Goal: Information Seeking & Learning: Learn about a topic

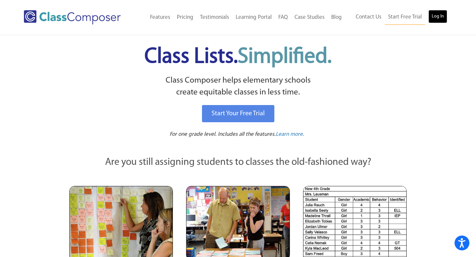
click at [441, 15] on link "Log In" at bounding box center [437, 16] width 19 height 13
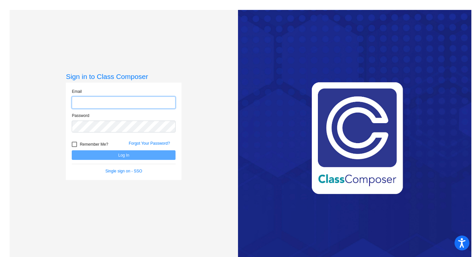
type input "[EMAIL_ADDRESS][DOMAIN_NAME]"
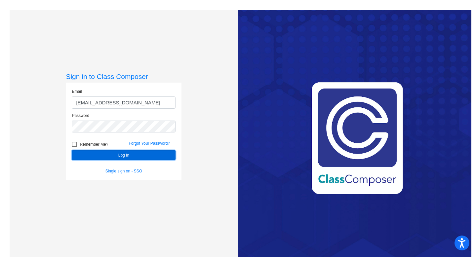
click at [129, 155] on button "Log In" at bounding box center [124, 155] width 104 height 10
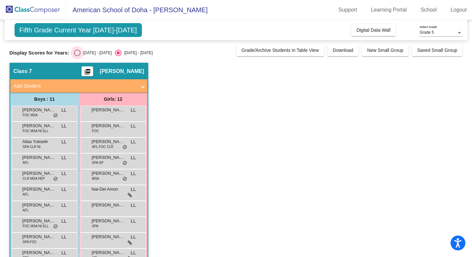
click at [78, 51] on div "Select an option" at bounding box center [77, 53] width 7 height 7
click at [77, 56] on input "[DATE] - [DATE]" at bounding box center [77, 56] width 0 height 0
radio input "true"
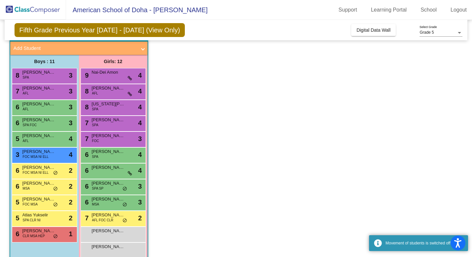
scroll to position [50, 0]
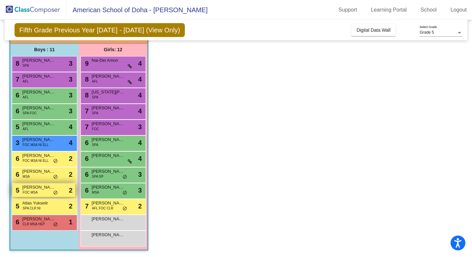
click at [43, 190] on span "[PERSON_NAME]" at bounding box center [38, 187] width 33 height 7
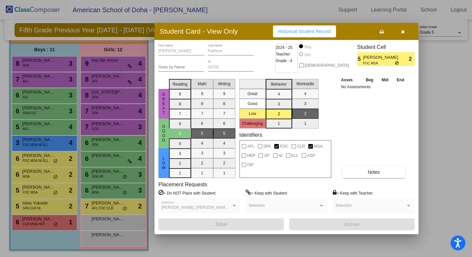
scroll to position [0, 0]
click at [364, 176] on button "Notes" at bounding box center [374, 172] width 62 height 12
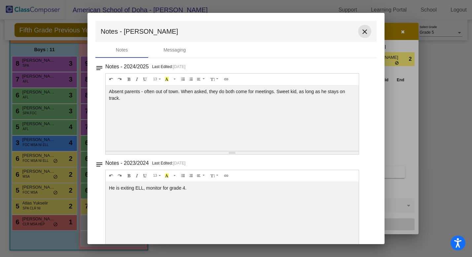
click at [362, 29] on mat-icon "close" at bounding box center [365, 32] width 8 height 8
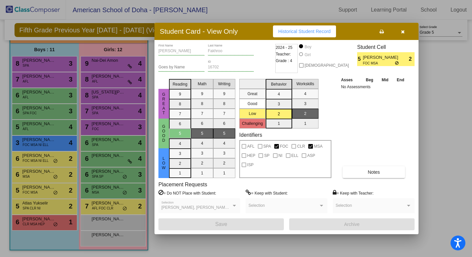
click at [40, 160] on div at bounding box center [236, 128] width 472 height 257
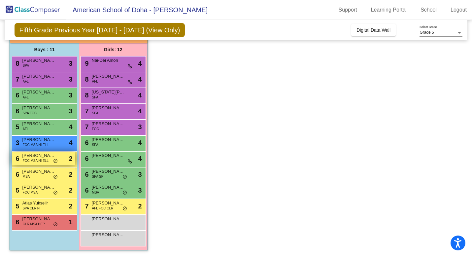
click at [46, 163] on span "FOC MSA NI ELL" at bounding box center [36, 160] width 26 height 5
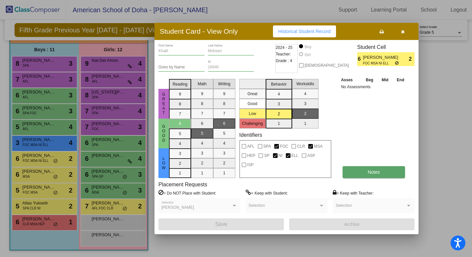
click at [368, 174] on span "Notes" at bounding box center [374, 171] width 12 height 5
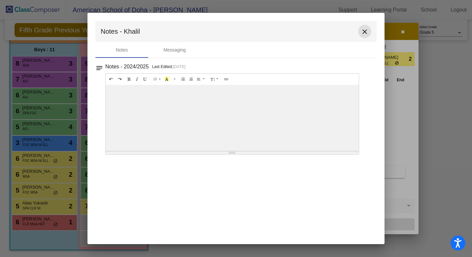
click at [367, 34] on mat-icon "close" at bounding box center [365, 32] width 8 height 8
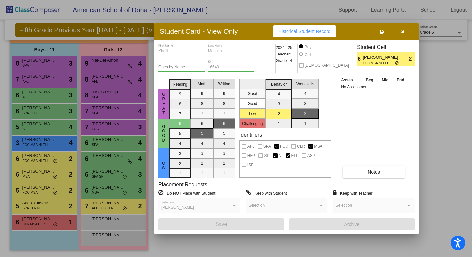
click at [44, 173] on div at bounding box center [236, 128] width 472 height 257
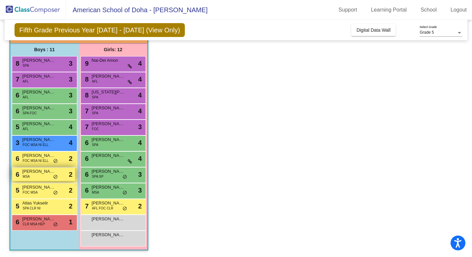
click at [44, 177] on div "6 [PERSON_NAME] MSA lock do_not_disturb_alt 2" at bounding box center [43, 174] width 63 height 14
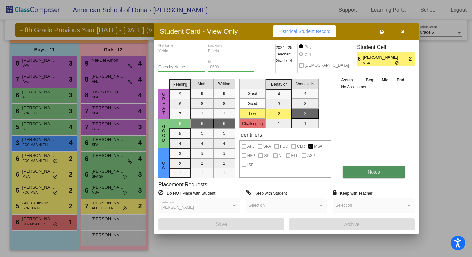
click at [365, 173] on button "Notes" at bounding box center [374, 172] width 62 height 12
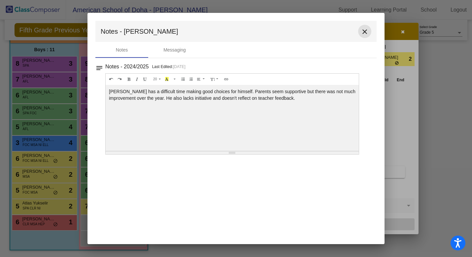
click at [363, 31] on mat-icon "close" at bounding box center [365, 32] width 8 height 8
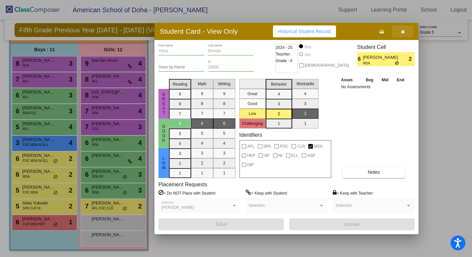
click at [403, 32] on icon "button" at bounding box center [403, 31] width 4 height 5
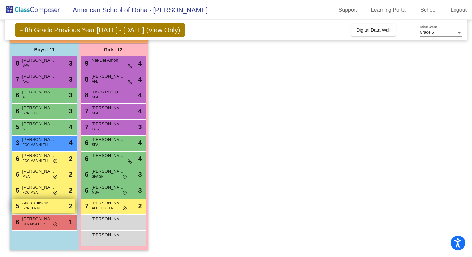
click at [43, 207] on div "5 Atlas Yukselir SPA CLR NI lock do_not_disturb_alt 2" at bounding box center [43, 206] width 63 height 14
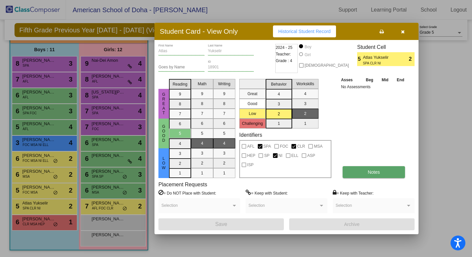
click at [374, 170] on span "Notes" at bounding box center [374, 171] width 12 height 5
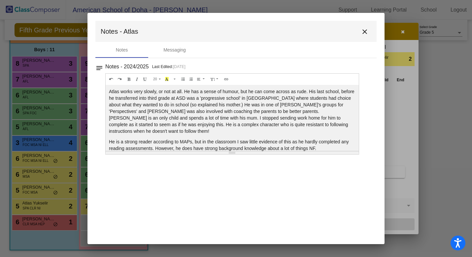
click at [365, 32] on mat-icon "close" at bounding box center [365, 32] width 8 height 8
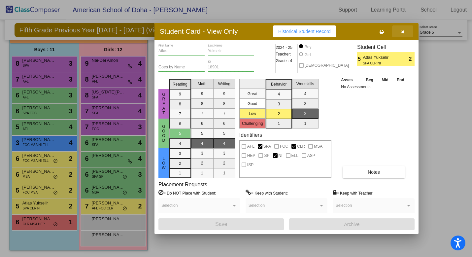
click at [404, 30] on icon "button" at bounding box center [403, 31] width 4 height 5
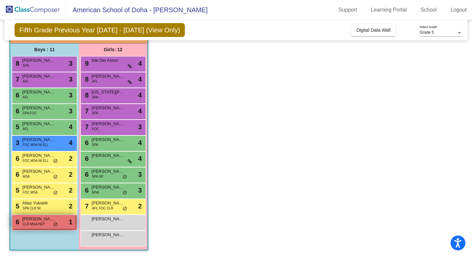
click at [36, 222] on span "CLR MSA HEP" at bounding box center [34, 224] width 22 height 5
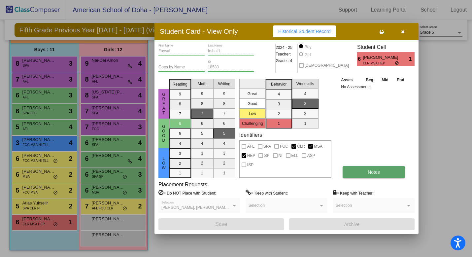
click at [365, 174] on button "Notes" at bounding box center [374, 172] width 62 height 12
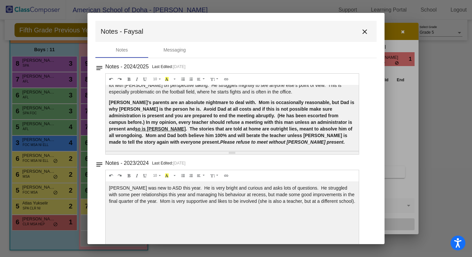
scroll to position [38, 0]
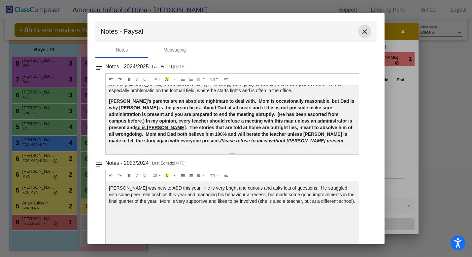
click at [364, 31] on mat-icon "close" at bounding box center [365, 32] width 8 height 8
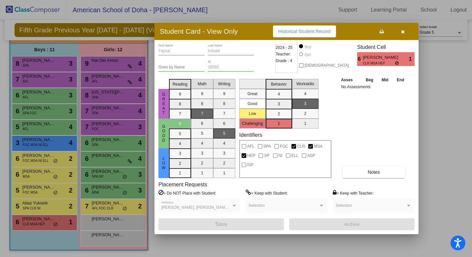
click at [401, 30] on icon "button" at bounding box center [403, 31] width 4 height 5
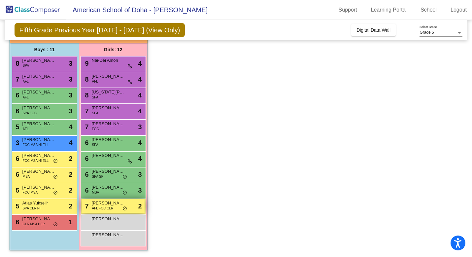
click at [114, 205] on span "[PERSON_NAME]" at bounding box center [108, 203] width 33 height 7
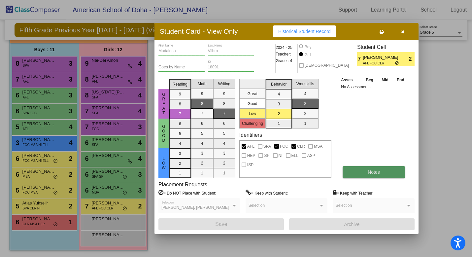
click at [368, 173] on span "Notes" at bounding box center [374, 171] width 12 height 5
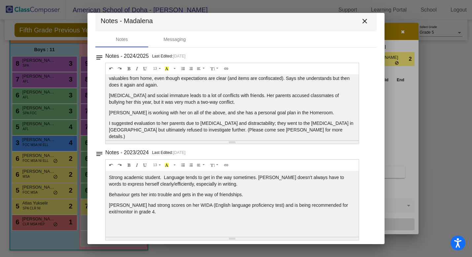
scroll to position [11, 0]
click at [363, 19] on mat-icon "close" at bounding box center [365, 21] width 8 height 8
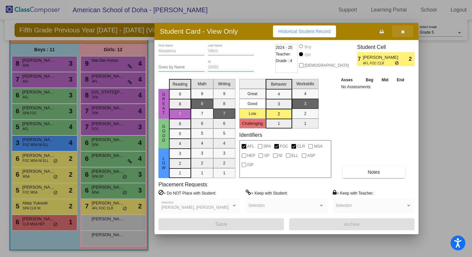
click at [403, 32] on icon "button" at bounding box center [403, 31] width 4 height 5
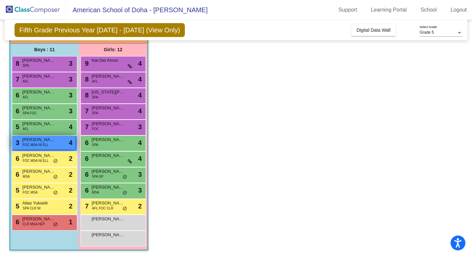
click at [47, 147] on div "3 [PERSON_NAME] FOC MSA NI ELL lock do_not_disturb_alt 4" at bounding box center [43, 143] width 63 height 14
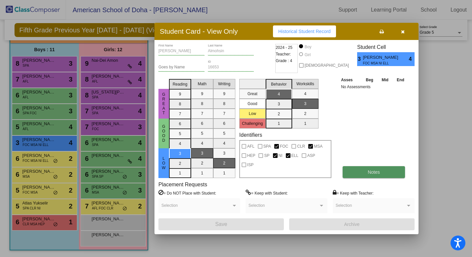
click at [372, 175] on button "Notes" at bounding box center [374, 172] width 62 height 12
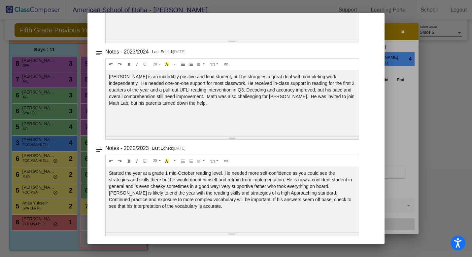
scroll to position [0, 0]
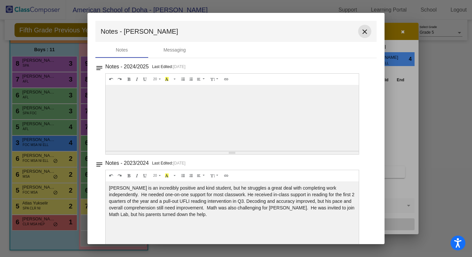
click at [363, 32] on mat-icon "close" at bounding box center [365, 32] width 8 height 8
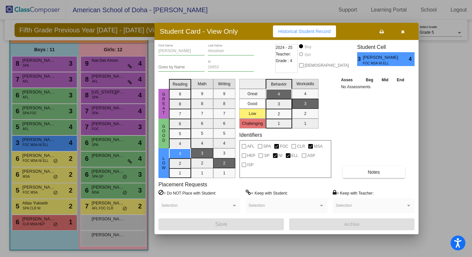
click at [402, 30] on icon "button" at bounding box center [403, 31] width 4 height 5
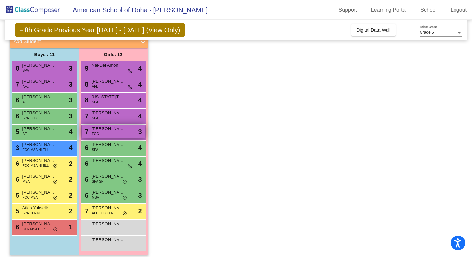
scroll to position [50, 0]
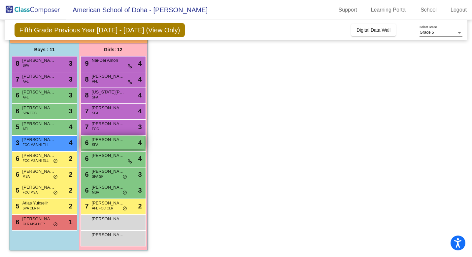
click at [116, 142] on span "[PERSON_NAME]" at bounding box center [108, 139] width 33 height 7
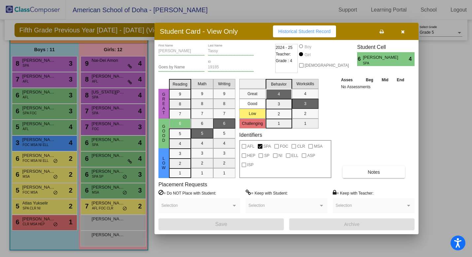
click at [404, 32] on icon "button" at bounding box center [403, 31] width 4 height 5
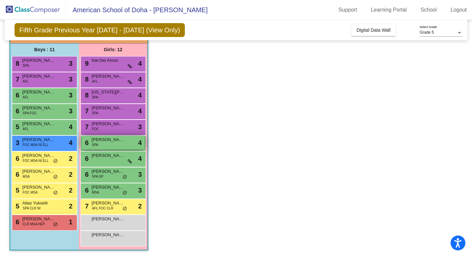
click at [113, 142] on span "[PERSON_NAME]" at bounding box center [108, 139] width 33 height 7
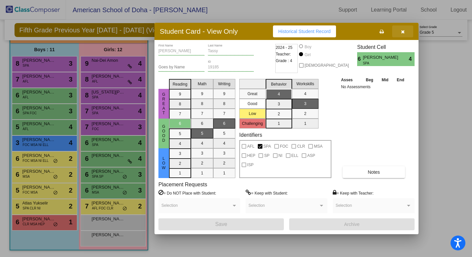
click at [403, 32] on icon "button" at bounding box center [403, 31] width 4 height 5
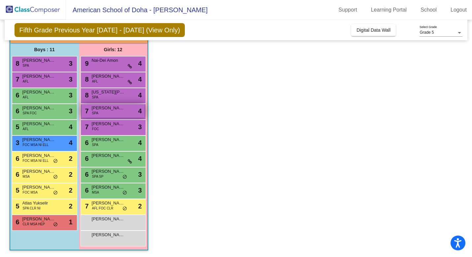
click at [126, 113] on div "7 [PERSON_NAME] SPA lock do_not_disturb_alt 4" at bounding box center [113, 111] width 63 height 14
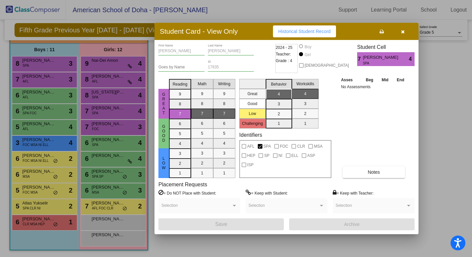
click at [400, 32] on button "button" at bounding box center [402, 31] width 21 height 12
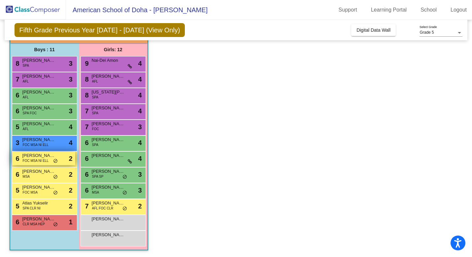
click at [41, 164] on div "6 [PERSON_NAME] FOC MSA NI ELL lock do_not_disturb_alt 2" at bounding box center [43, 159] width 63 height 14
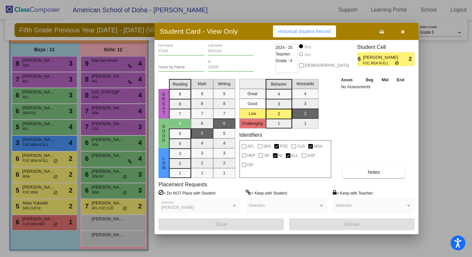
click at [404, 32] on icon "button" at bounding box center [403, 31] width 4 height 5
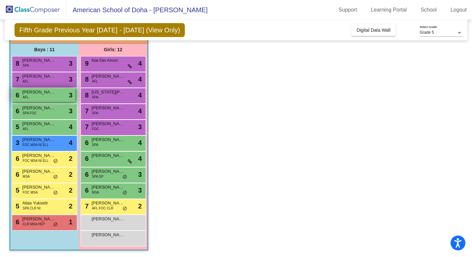
click at [45, 92] on span "[PERSON_NAME]" at bounding box center [38, 92] width 33 height 7
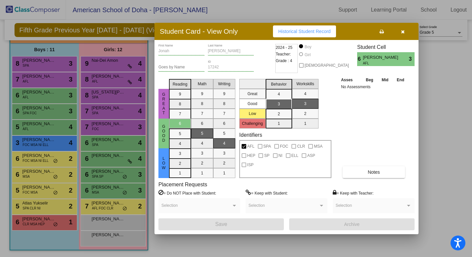
click at [403, 31] on icon "button" at bounding box center [403, 31] width 4 height 5
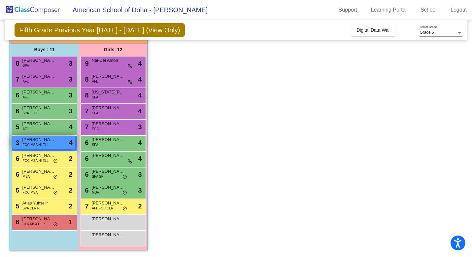
click at [36, 146] on span "FOC MSA NI ELL" at bounding box center [36, 144] width 26 height 5
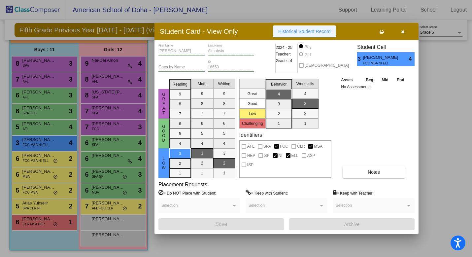
click at [318, 32] on span "Historical Student Record" at bounding box center [304, 31] width 53 height 5
click at [402, 30] on icon "button" at bounding box center [403, 31] width 4 height 5
